Goal: Use online tool/utility: Utilize a website feature to perform a specific function

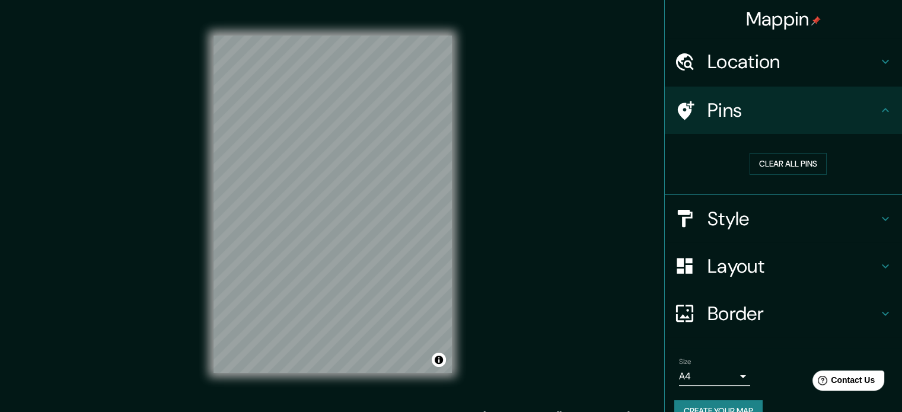
scroll to position [23, 0]
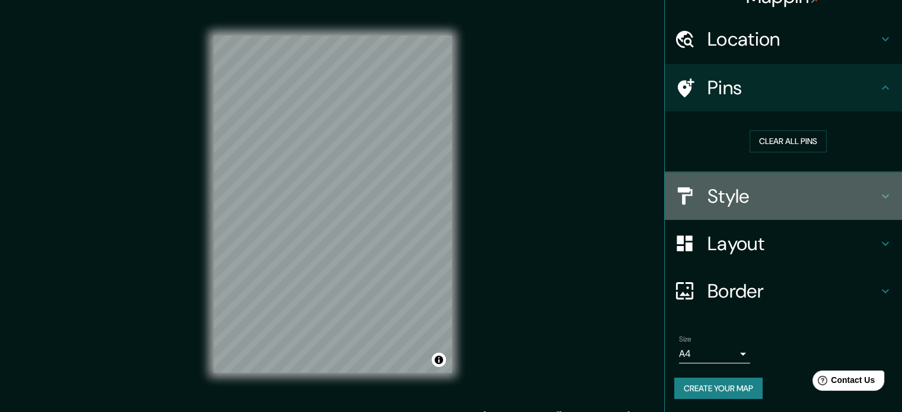
click at [736, 180] on div "Style" at bounding box center [783, 196] width 237 height 47
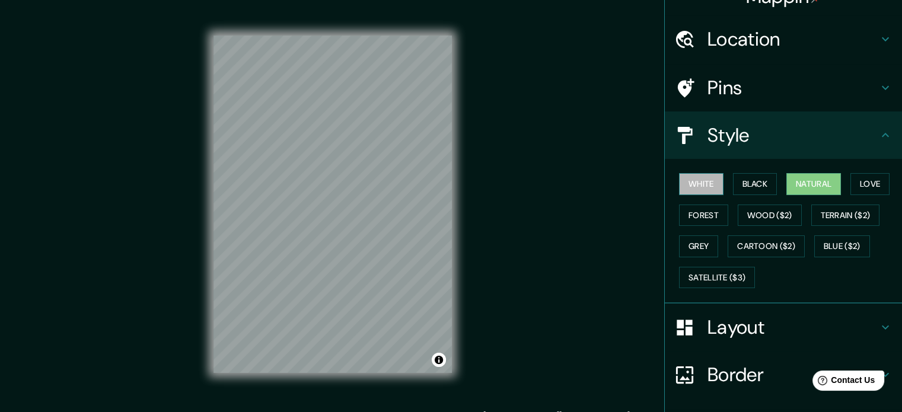
click at [694, 184] on button "White" at bounding box center [701, 184] width 44 height 22
click at [742, 181] on button "Black" at bounding box center [755, 184] width 44 height 22
click at [803, 178] on button "Natural" at bounding box center [813, 184] width 55 height 22
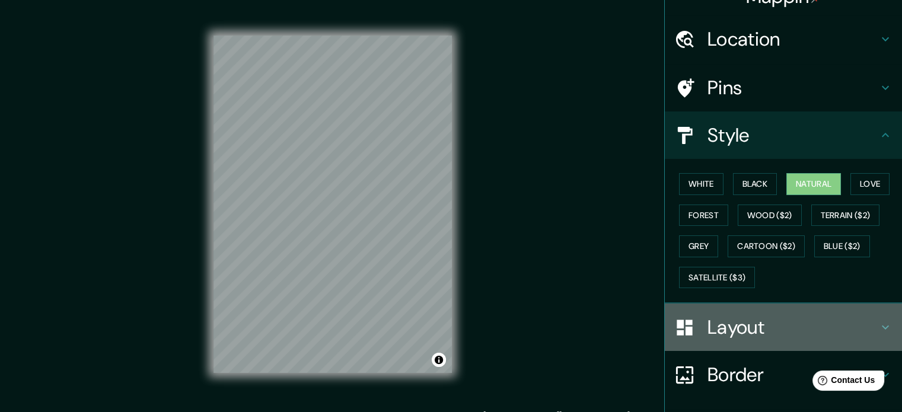
click at [751, 327] on h4 "Layout" at bounding box center [792, 327] width 171 height 24
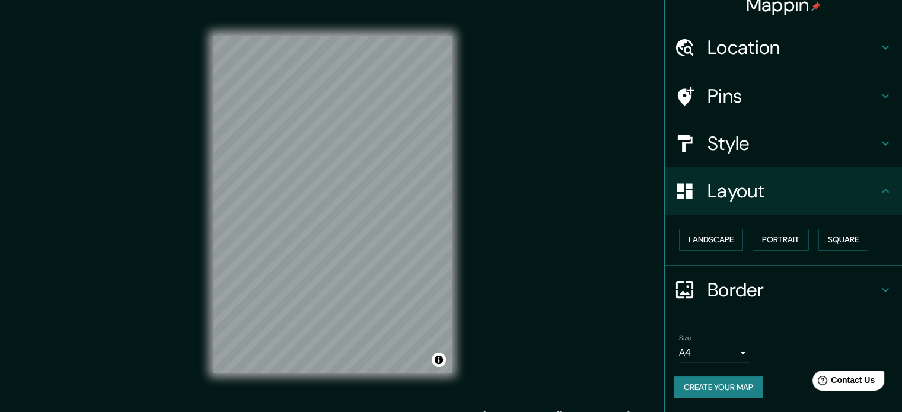
scroll to position [13, 0]
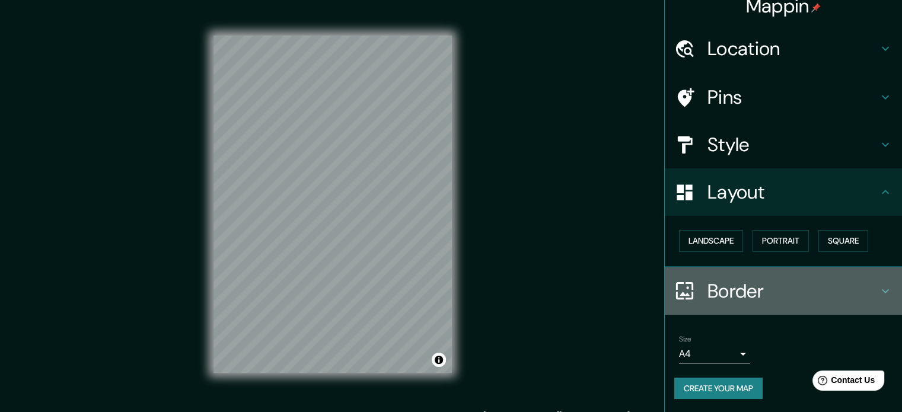
click at [878, 294] on icon at bounding box center [885, 291] width 14 height 14
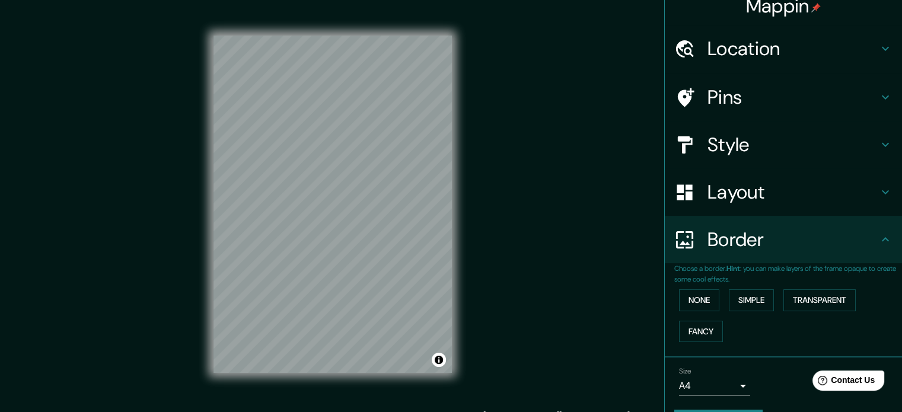
scroll to position [45, 0]
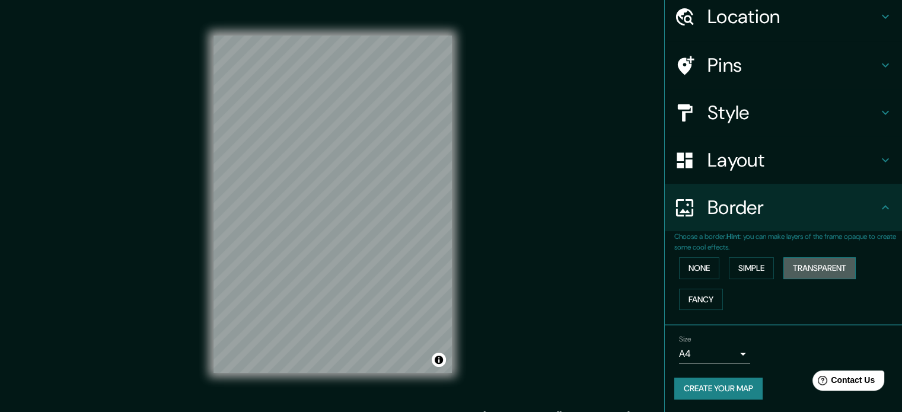
click at [800, 262] on button "Transparent" at bounding box center [819, 268] width 72 height 22
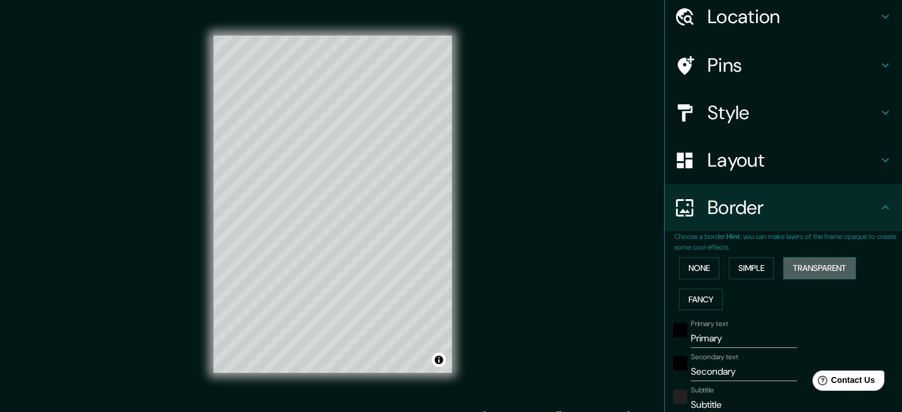
click at [800, 262] on button "Transparent" at bounding box center [819, 268] width 72 height 22
type input "193"
type input "32"
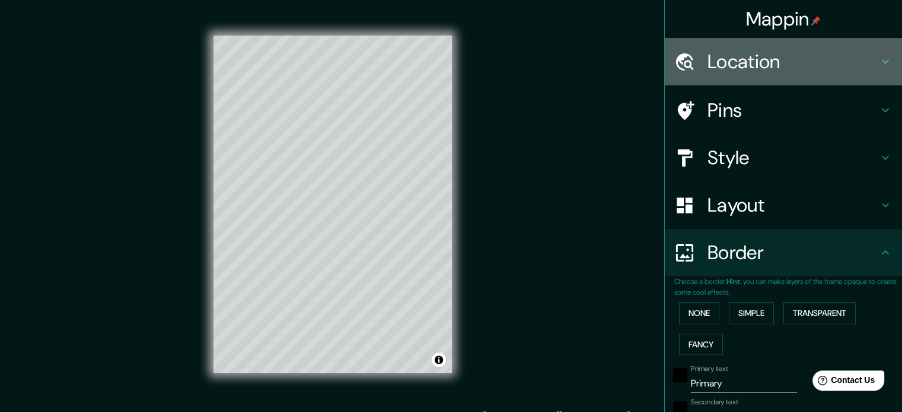
click at [834, 50] on h4 "Location" at bounding box center [792, 62] width 171 height 24
type input "193"
type input "32"
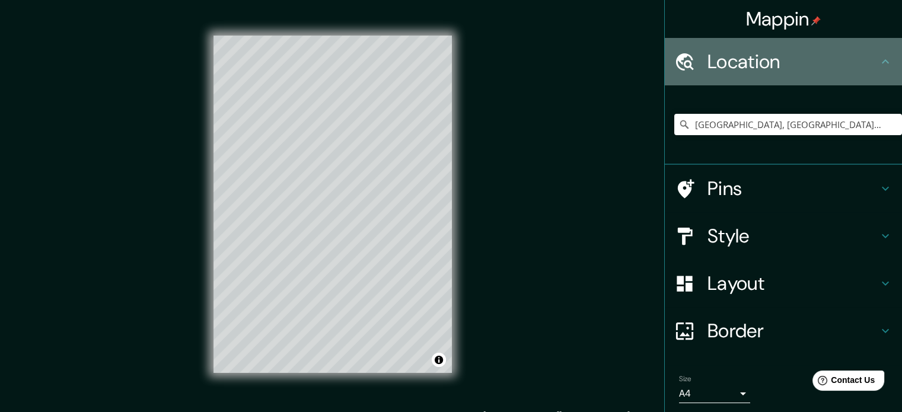
click at [834, 50] on h4 "Location" at bounding box center [792, 62] width 171 height 24
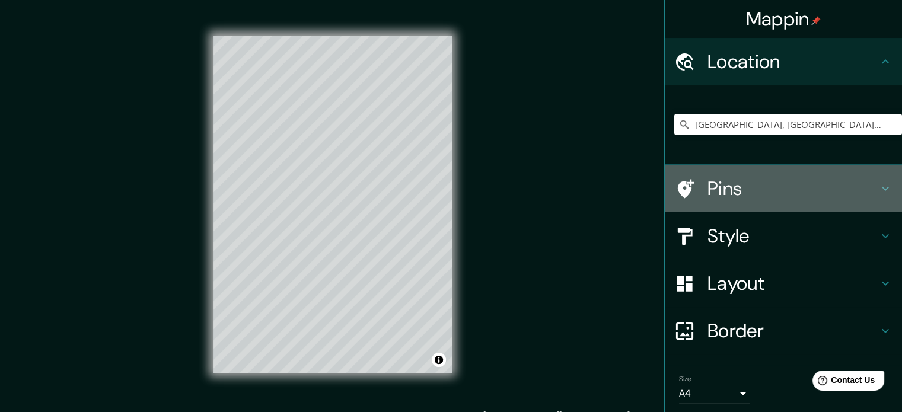
click at [763, 177] on h4 "Pins" at bounding box center [792, 189] width 171 height 24
type input "193"
type input "32"
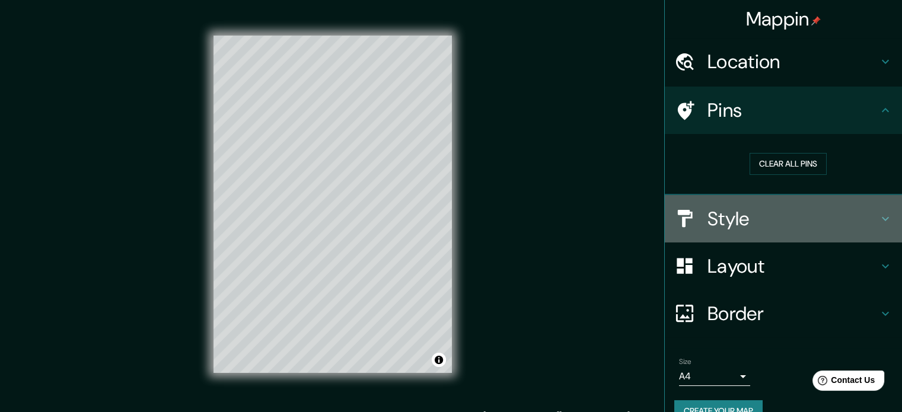
click at [761, 222] on h4 "Style" at bounding box center [792, 219] width 171 height 24
type input "193"
type input "32"
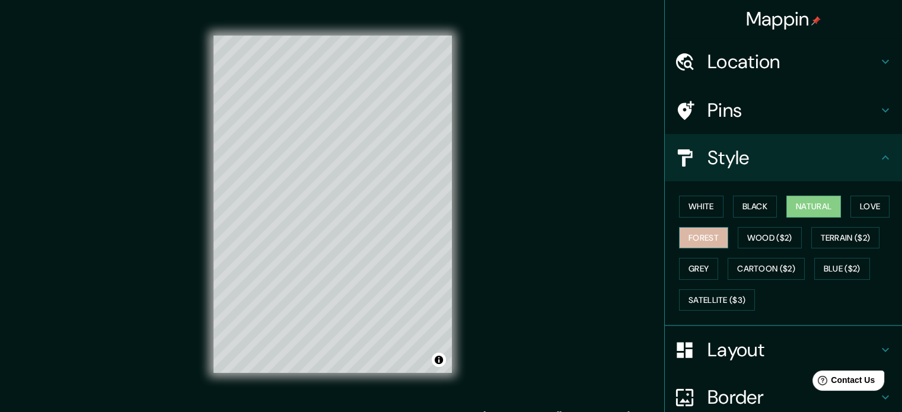
click at [702, 232] on button "Forest" at bounding box center [703, 238] width 49 height 22
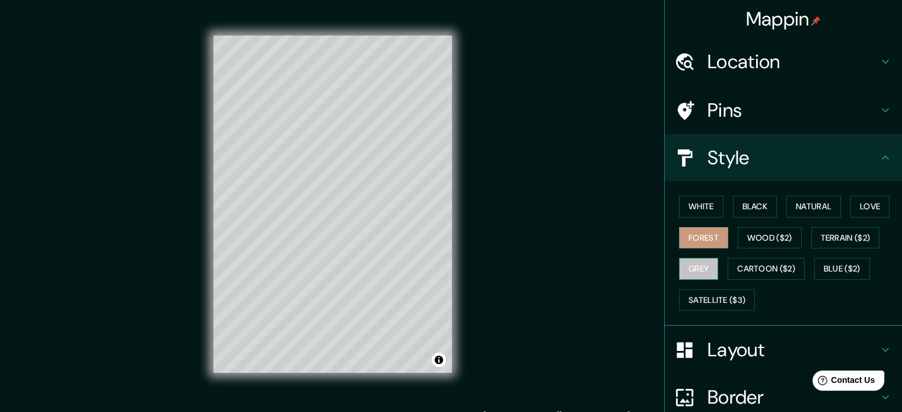
click at [693, 263] on button "Grey" at bounding box center [698, 269] width 39 height 22
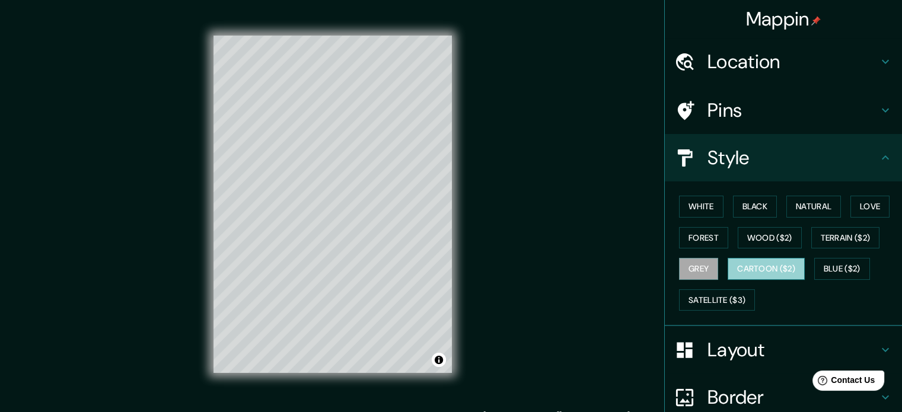
click at [749, 265] on button "Cartoon ($2)" at bounding box center [766, 269] width 77 height 22
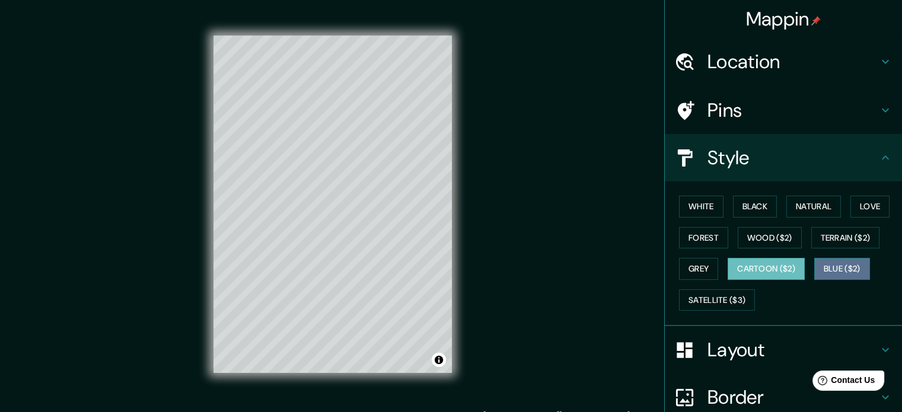
click at [844, 266] on button "Blue ($2)" at bounding box center [842, 269] width 56 height 22
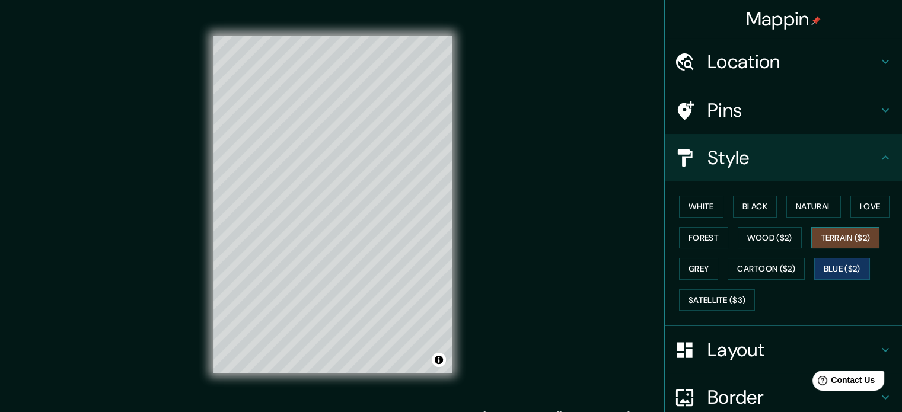
click at [831, 239] on button "Terrain ($2)" at bounding box center [845, 238] width 69 height 22
click at [770, 237] on button "Wood ($2)" at bounding box center [770, 238] width 64 height 22
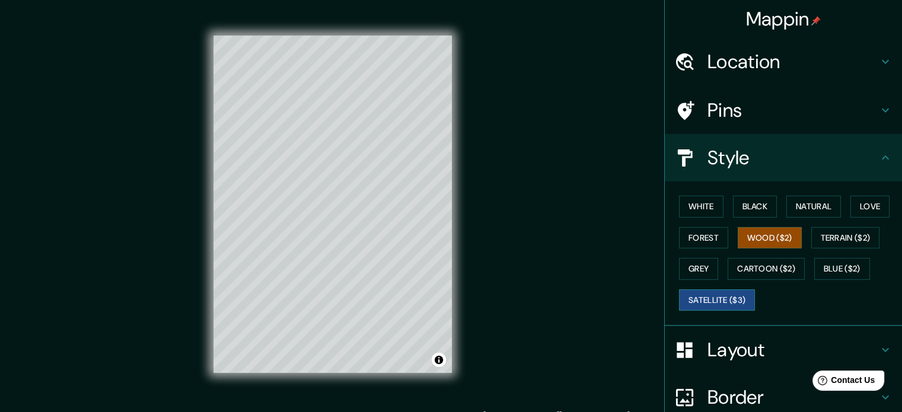
click at [719, 296] on button "Satellite ($3)" at bounding box center [717, 300] width 76 height 22
click at [702, 215] on button "White" at bounding box center [701, 207] width 44 height 22
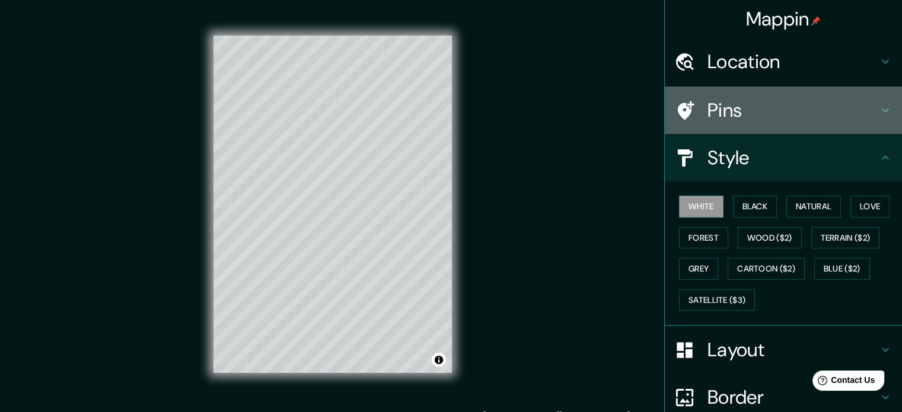
click at [751, 111] on h4 "Pins" at bounding box center [792, 110] width 171 height 24
type input "193"
type input "32"
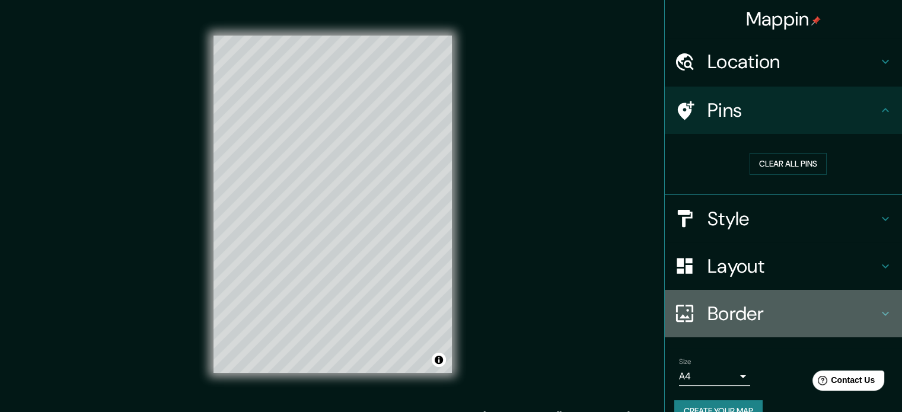
click at [729, 302] on h4 "Border" at bounding box center [792, 314] width 171 height 24
type input "193"
type input "32"
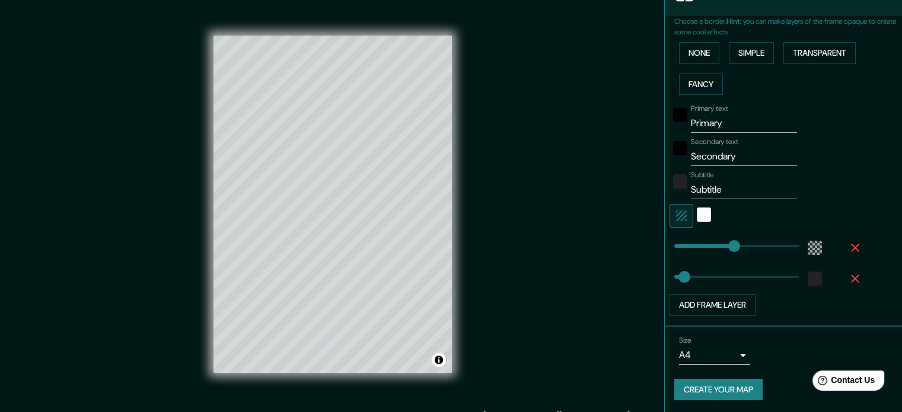
scroll to position [259, 0]
click at [808, 279] on div "color-222222" at bounding box center [815, 280] width 14 height 14
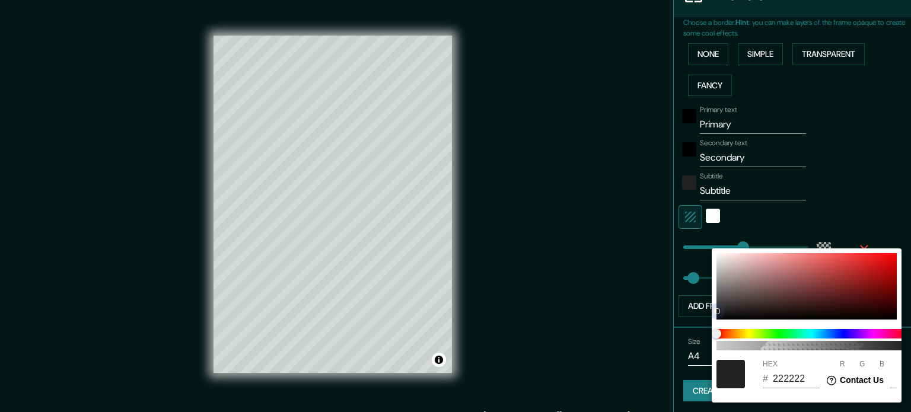
click at [834, 275] on div at bounding box center [806, 286] width 180 height 66
type input "193"
type input "32"
type input "AC3C3C"
type input "172"
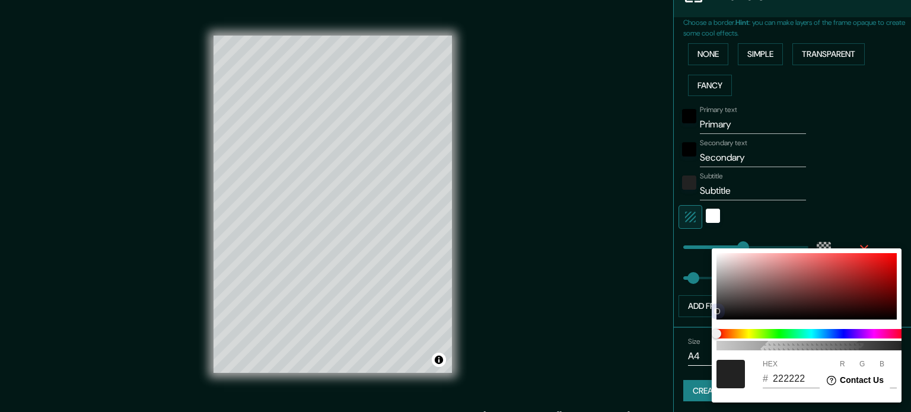
type input "60"
type input "193"
type input "32"
type input "AF3B3B"
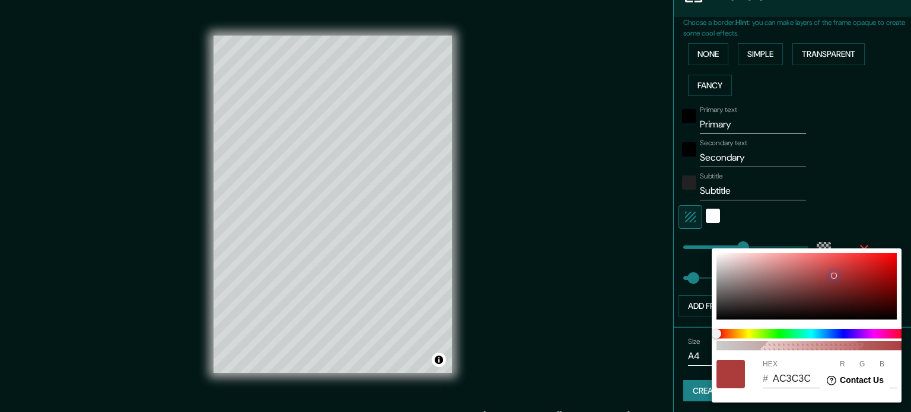
type input "175"
type input "59"
type input "193"
type input "32"
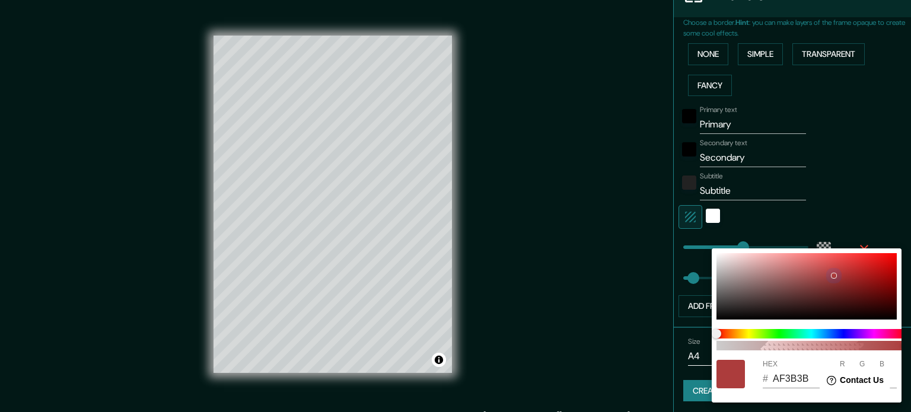
type input "C83737"
type input "200"
type input "55"
type input "193"
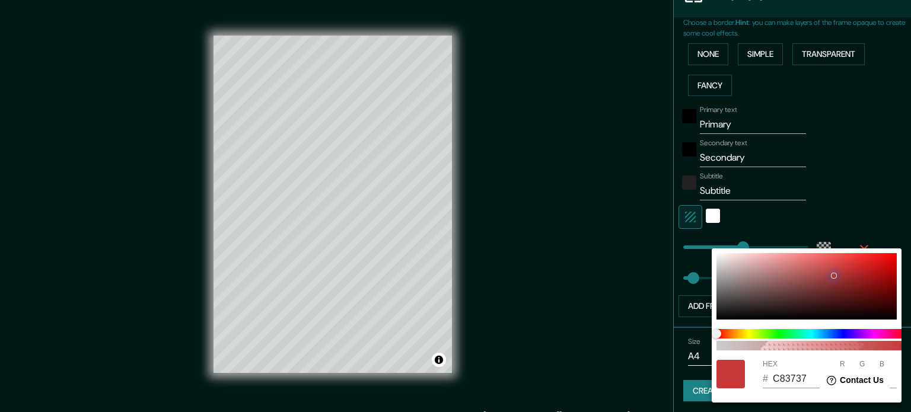
type input "32"
type input "DA3535"
type input "218"
type input "53"
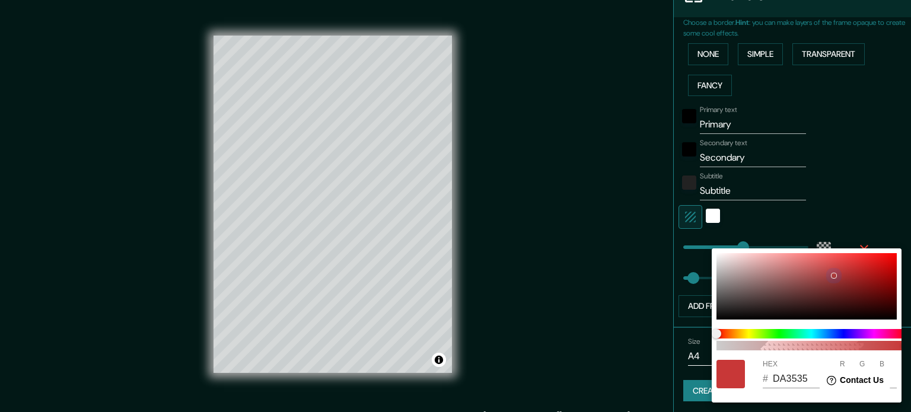
type input "193"
type input "32"
type input "E83333"
type input "232"
type input "51"
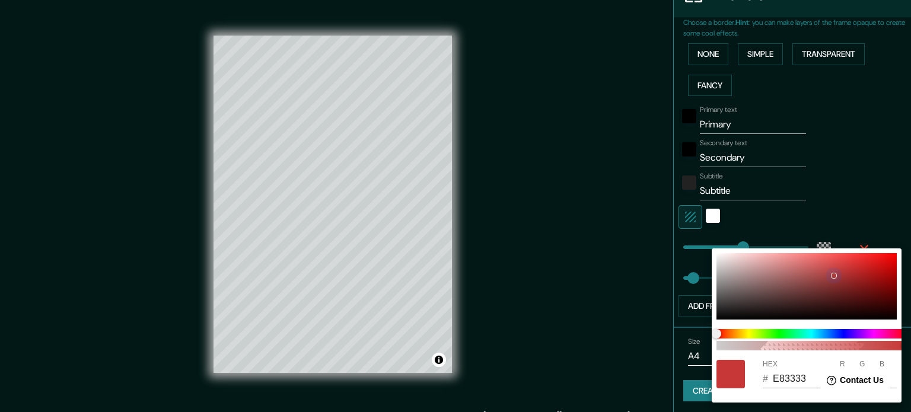
type input "51"
type input "193"
type input "32"
type input "EF3232"
type input "239"
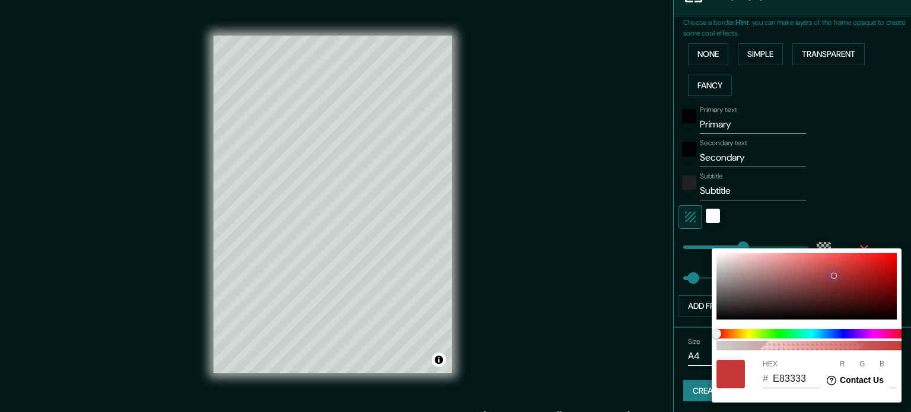
type input "50"
type input "193"
type input "32"
type input "FF2D2D"
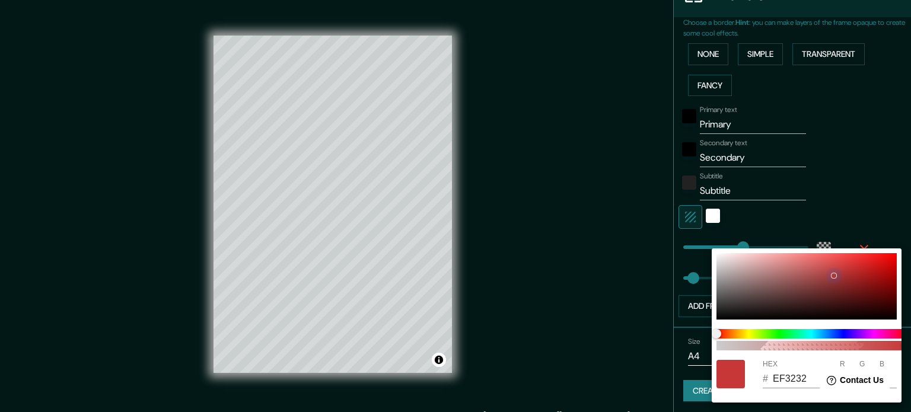
type input "255"
type input "45"
drag, startPoint x: 834, startPoint y: 275, endPoint x: 904, endPoint y: 229, distance: 83.7
click at [901, 229] on div "100 HEX # FF2D2D R 255 G 45 B 45" at bounding box center [455, 206] width 911 height 412
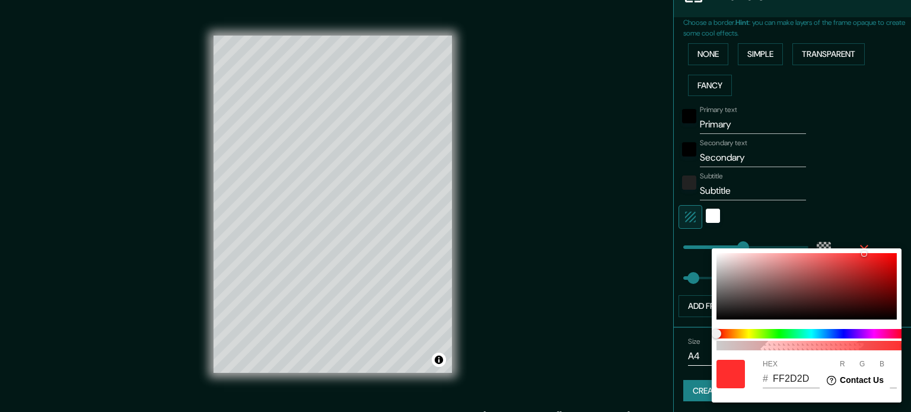
click at [840, 170] on div at bounding box center [455, 206] width 911 height 412
